Goal: Information Seeking & Learning: Learn about a topic

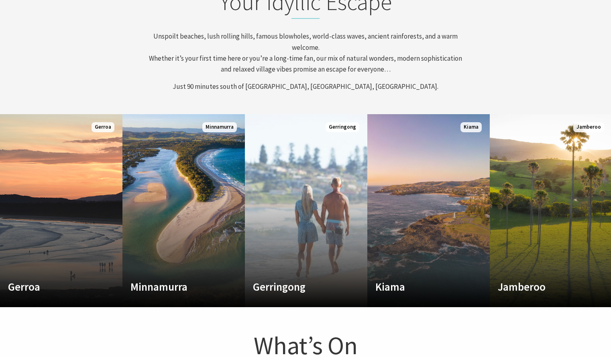
scroll to position [338, 0]
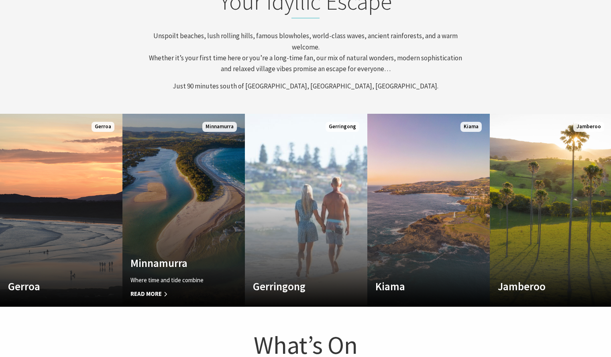
click at [157, 292] on span "Read More" at bounding box center [175, 294] width 88 height 10
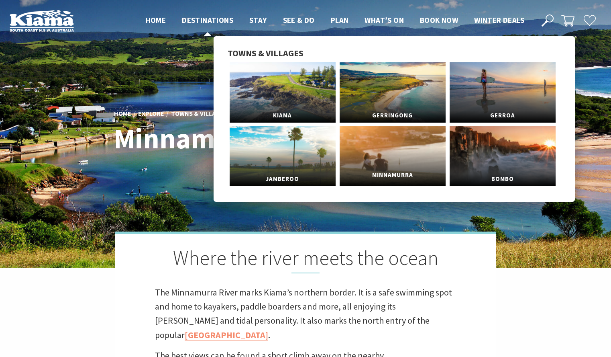
click at [382, 170] on span "Minnamurra" at bounding box center [393, 174] width 106 height 15
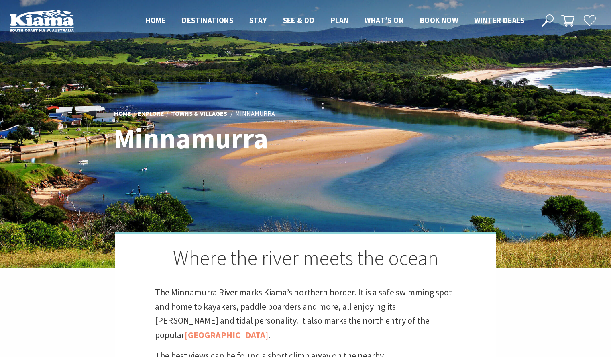
scroll to position [278, 609]
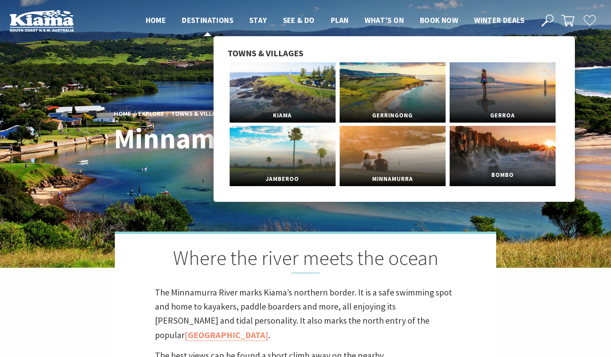
click at [473, 151] on link "Bombo" at bounding box center [503, 156] width 106 height 60
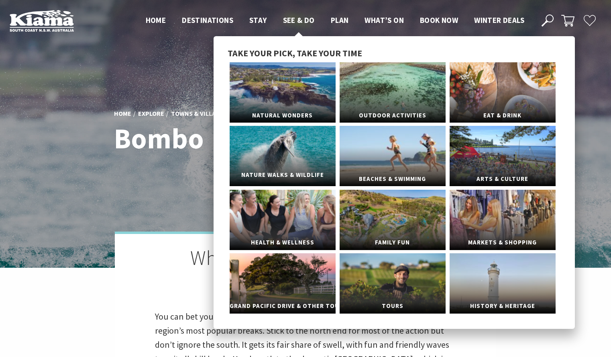
click at [291, 167] on link "Nature Walks & Wildlife" at bounding box center [283, 156] width 106 height 60
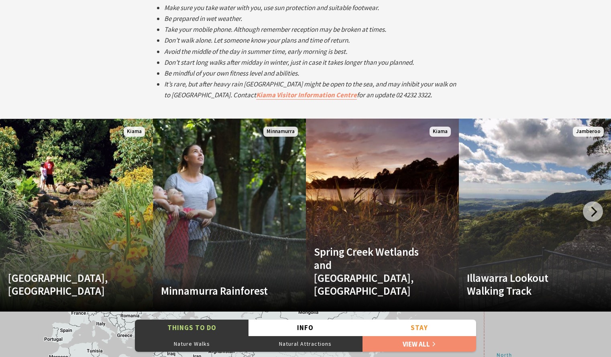
scroll to position [1469, 0]
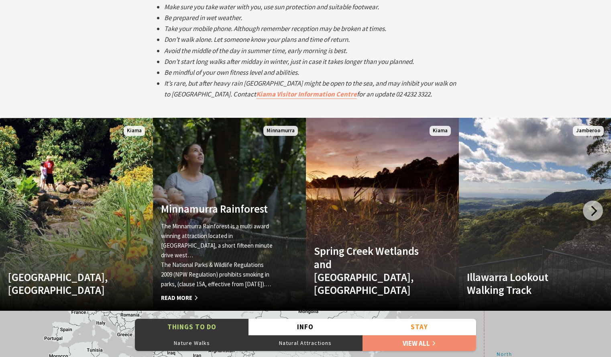
click at [178, 295] on span "Read More" at bounding box center [218, 298] width 114 height 10
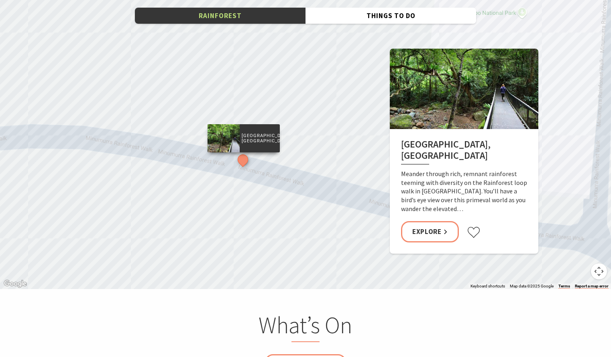
scroll to position [1279, 0]
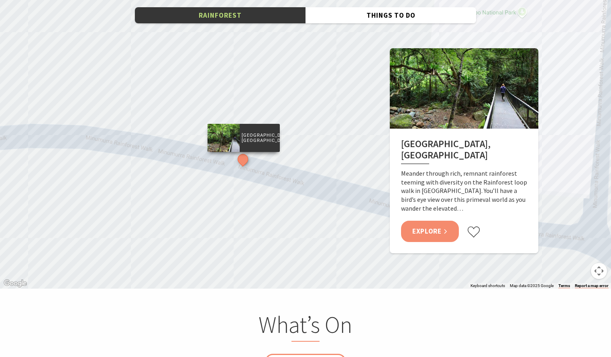
click at [433, 221] on link "Explore" at bounding box center [430, 231] width 58 height 21
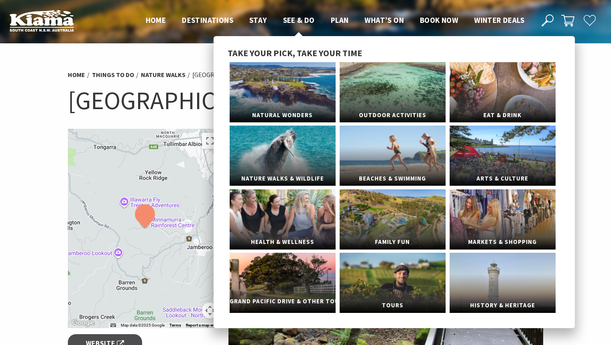
click at [280, 271] on link "Grand Pacific Drive & Other Touring" at bounding box center [283, 283] width 106 height 60
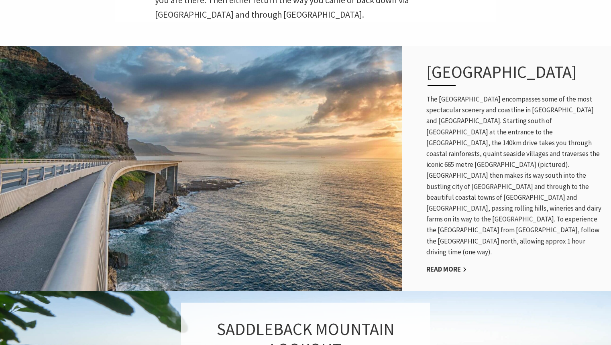
scroll to position [384, 0]
click at [447, 266] on link "Read More" at bounding box center [447, 270] width 41 height 9
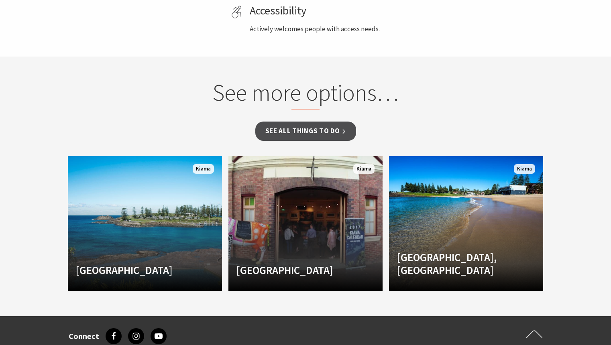
scroll to position [617, 0]
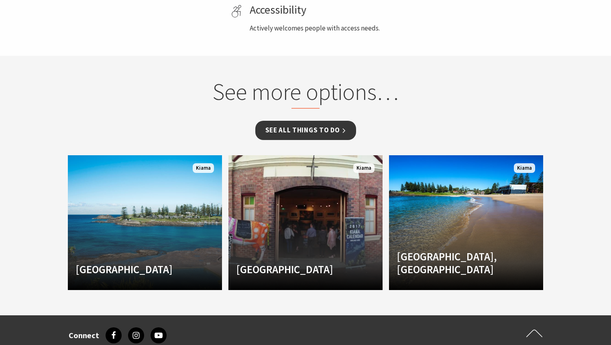
click at [290, 130] on link "See all Things To Do" at bounding box center [305, 130] width 101 height 19
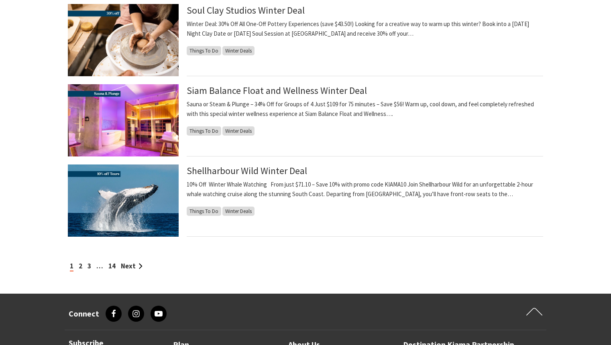
scroll to position [789, 0]
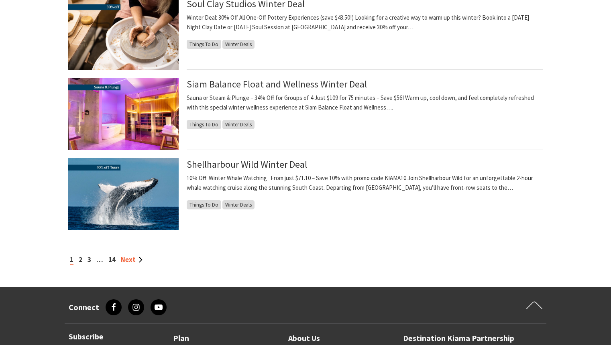
click at [130, 258] on link "Next" at bounding box center [132, 259] width 22 height 9
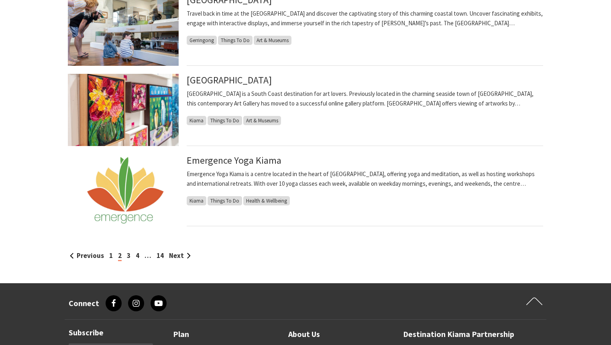
scroll to position [799, 0]
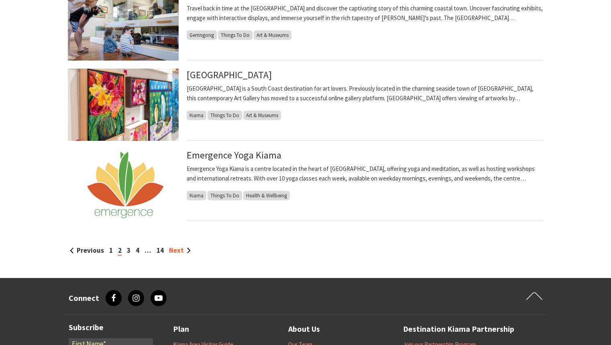
click at [181, 249] on link "Next" at bounding box center [180, 250] width 22 height 9
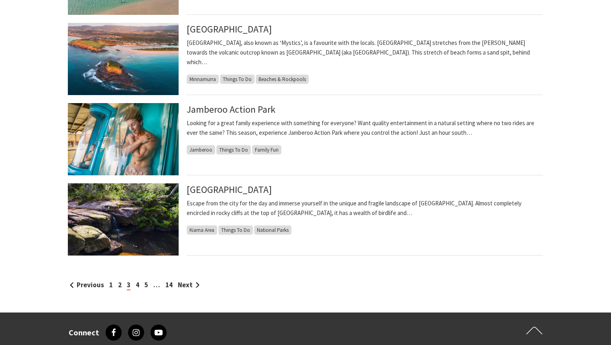
scroll to position [765, 0]
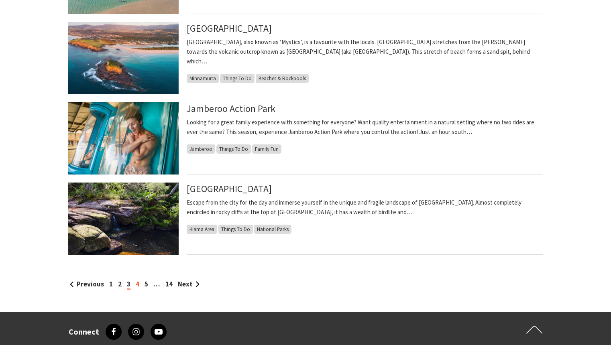
click at [137, 284] on link "4" at bounding box center [138, 284] width 4 height 9
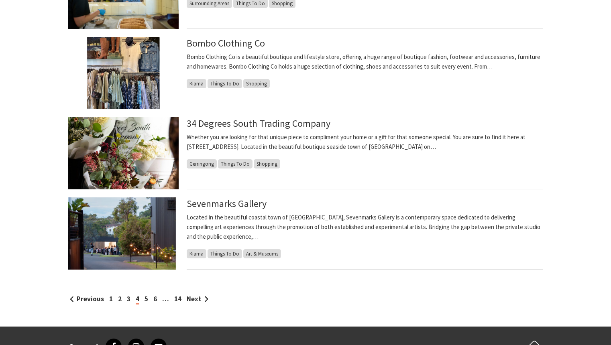
scroll to position [776, 0]
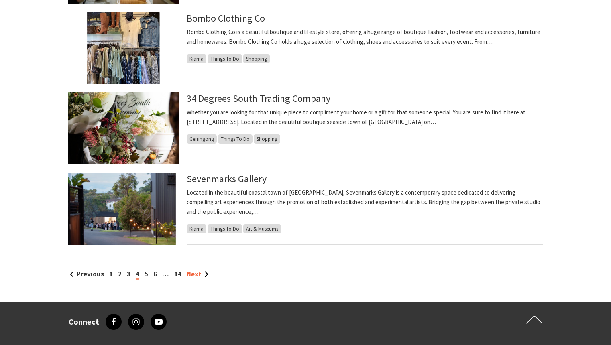
click at [193, 274] on link "Next" at bounding box center [198, 274] width 22 height 9
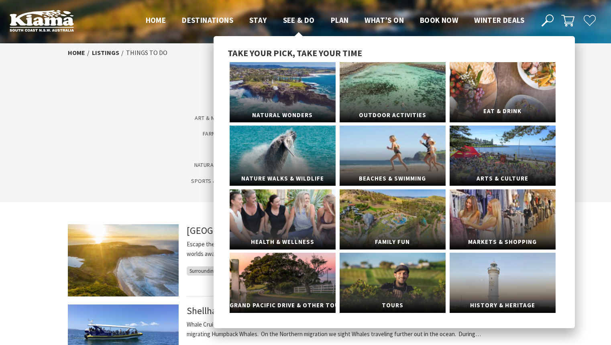
click at [491, 103] on link "Eat & Drink" at bounding box center [503, 92] width 106 height 60
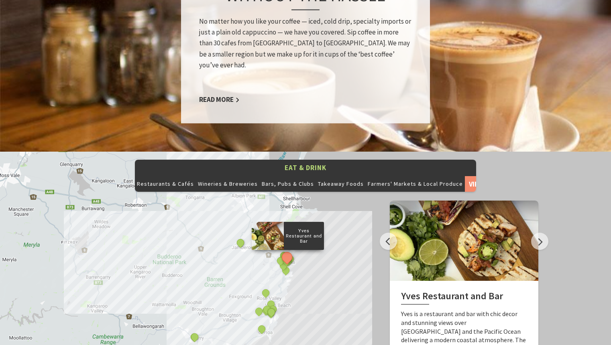
scroll to position [747, 0]
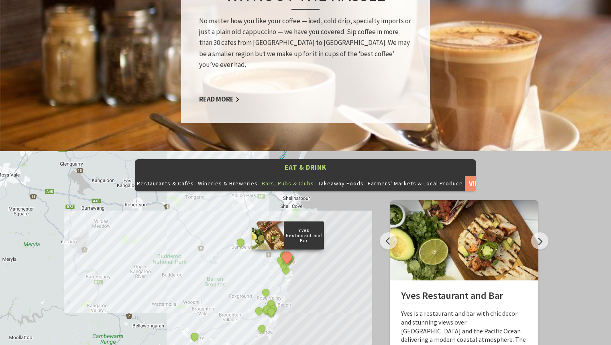
click at [272, 176] on button "Bars, Pubs & Clubs" at bounding box center [288, 184] width 56 height 16
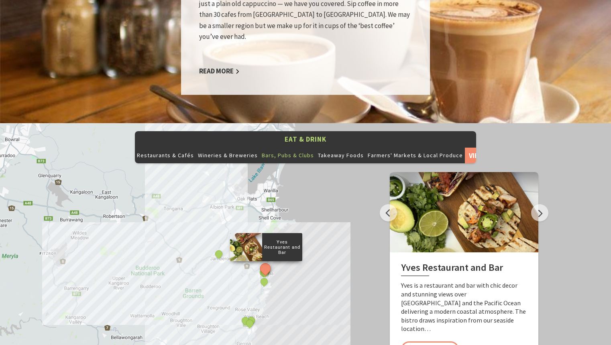
scroll to position [776, 0]
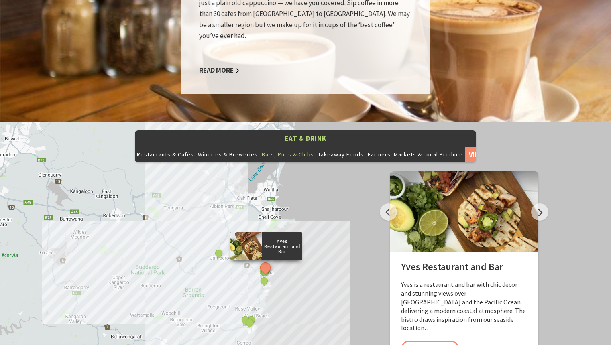
click at [282, 147] on button "Bars, Pubs & Clubs" at bounding box center [288, 155] width 56 height 16
click at [286, 273] on div "Yves Restaurant and Bar Finding Fillmore's Little Betty's [GEOGRAPHIC_DATA] [GE…" at bounding box center [305, 267] width 611 height 289
click at [241, 277] on div "Yves Restaurant and Bar Finding Fillmore's Little Betty's [GEOGRAPHIC_DATA] [GE…" at bounding box center [305, 267] width 611 height 289
click at [240, 272] on div "Yves Restaurant and Bar Finding Fillmore's Little Betty's [GEOGRAPHIC_DATA] [GE…" at bounding box center [305, 267] width 611 height 289
click at [541, 204] on button "Next" at bounding box center [539, 212] width 17 height 17
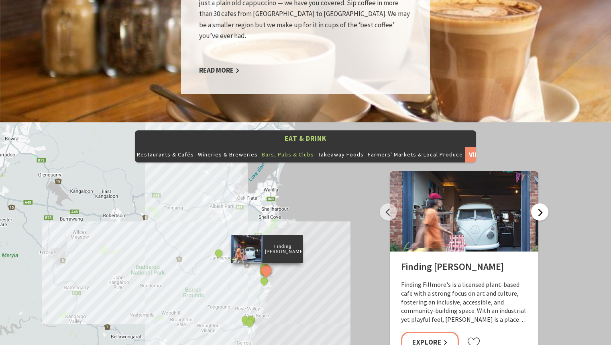
click at [541, 204] on button "Next" at bounding box center [539, 212] width 17 height 17
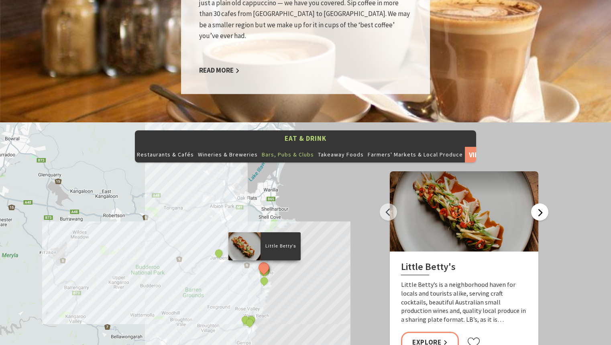
click at [541, 204] on button "Next" at bounding box center [539, 212] width 17 height 17
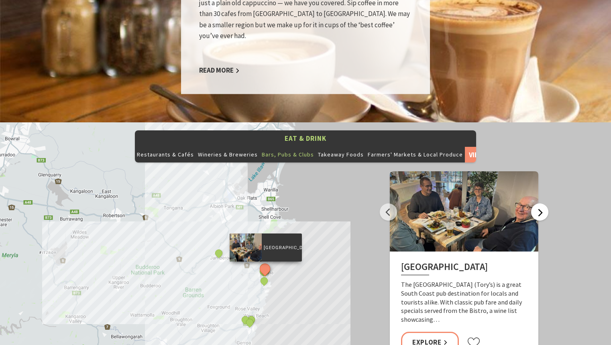
click at [541, 204] on button "Next" at bounding box center [539, 212] width 17 height 17
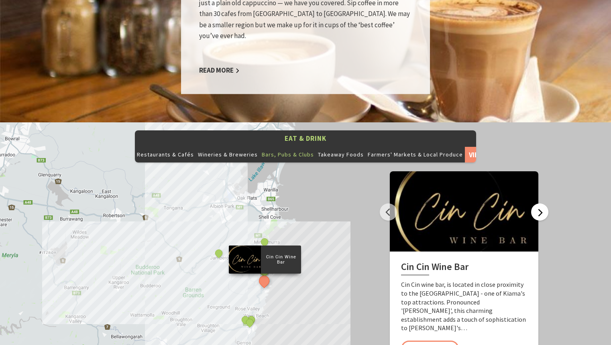
click at [541, 204] on button "Next" at bounding box center [539, 212] width 17 height 17
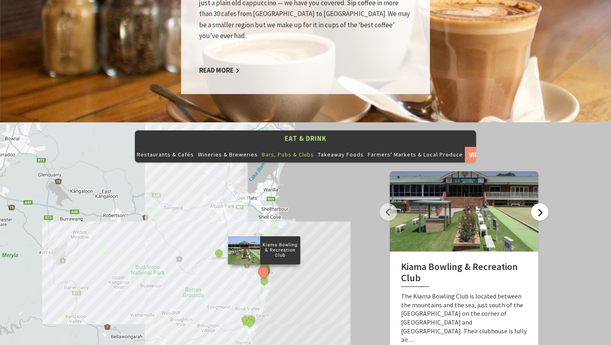
click at [541, 204] on button "Next" at bounding box center [539, 212] width 17 height 17
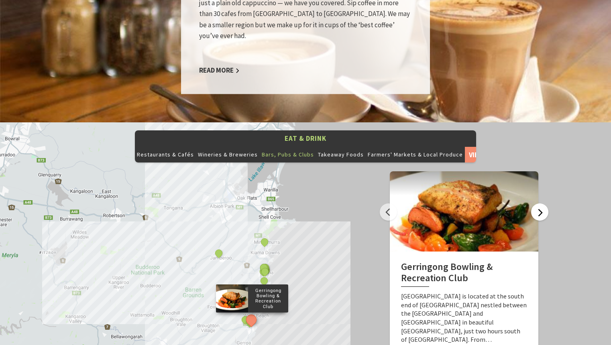
click at [541, 204] on button "Next" at bounding box center [539, 212] width 17 height 17
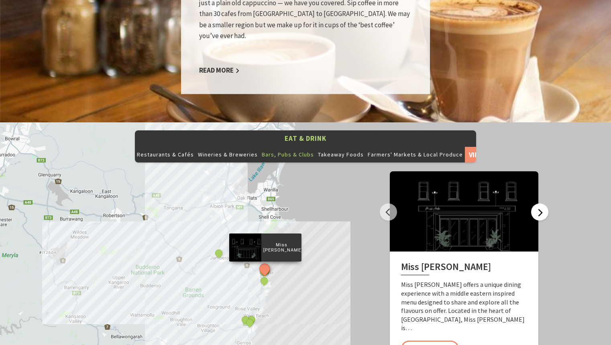
click at [541, 204] on button "Next" at bounding box center [539, 212] width 17 height 17
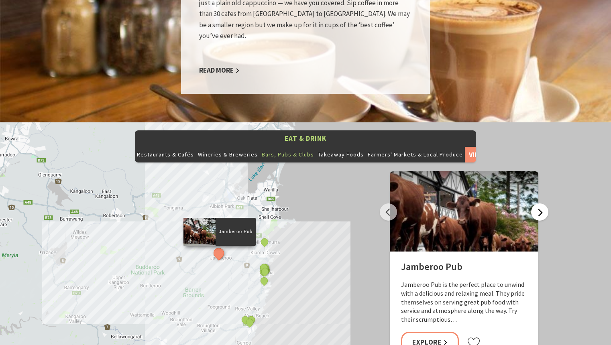
click at [541, 204] on button "Next" at bounding box center [539, 212] width 17 height 17
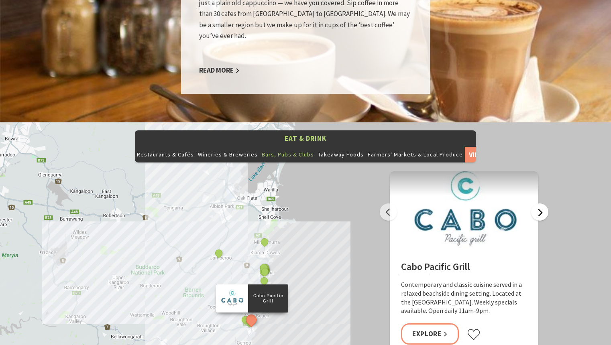
click at [541, 204] on button "Next" at bounding box center [539, 212] width 17 height 17
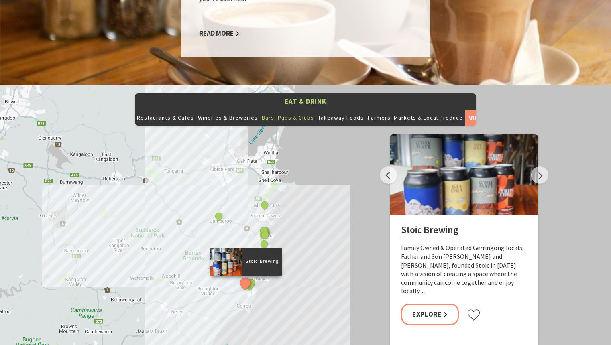
scroll to position [813, 0]
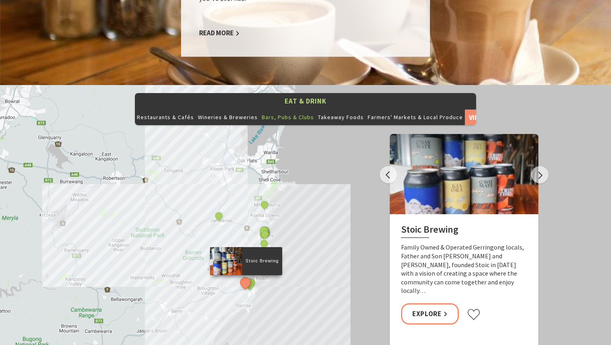
click at [204, 212] on div "Yves Restaurant and Bar Finding Fillmore's Little Betty's [GEOGRAPHIC_DATA] [GE…" at bounding box center [305, 229] width 611 height 289
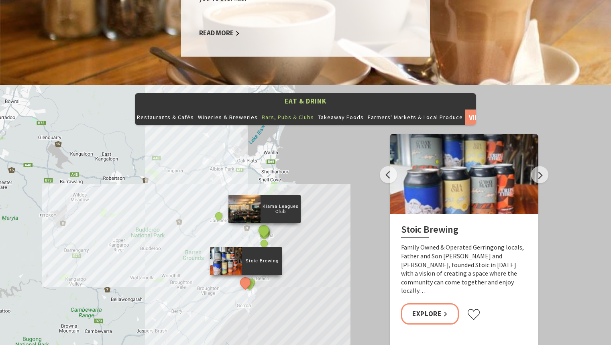
click at [263, 223] on button "See detail about Kiama Leagues Club" at bounding box center [263, 230] width 15 height 15
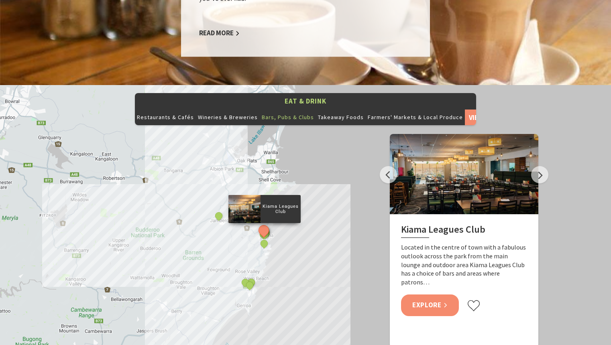
click at [430, 295] on link "Explore" at bounding box center [430, 305] width 58 height 21
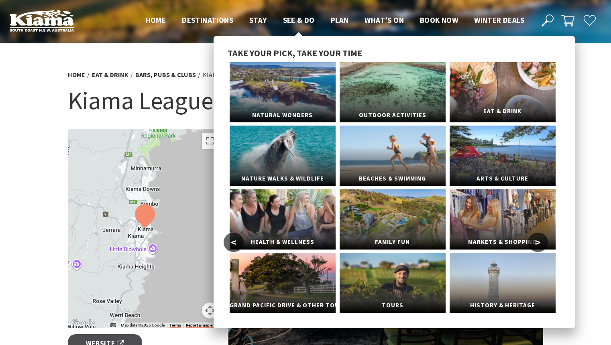
click at [465, 98] on link "Eat & Drink" at bounding box center [503, 92] width 106 height 60
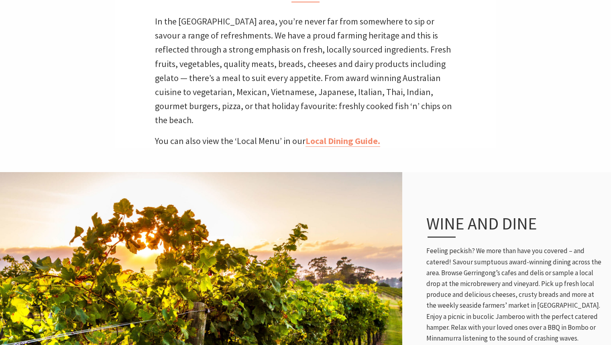
scroll to position [265, 0]
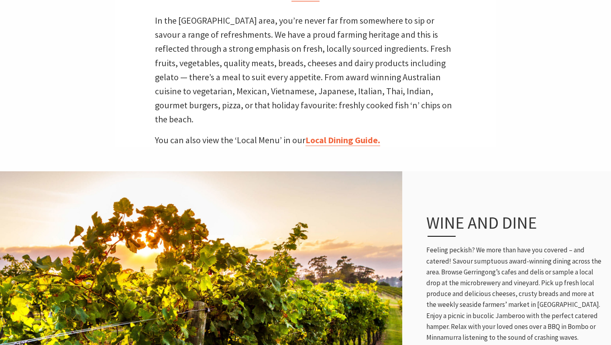
click at [345, 135] on link "Local Dining Guide." at bounding box center [343, 141] width 75 height 12
